Goal: Task Accomplishment & Management: Manage account settings

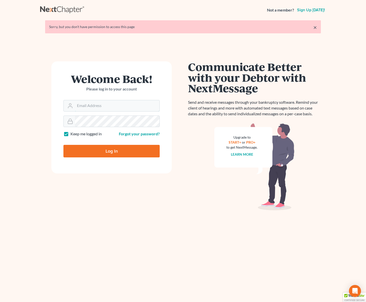
type input "[EMAIL_ADDRESS][DOMAIN_NAME]"
click at [116, 147] on input "Log In" at bounding box center [111, 151] width 96 height 13
type input "Thinking..."
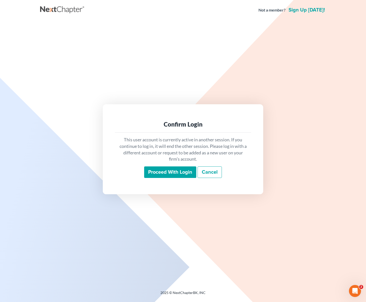
click at [178, 170] on input "Proceed with login" at bounding box center [170, 172] width 52 height 12
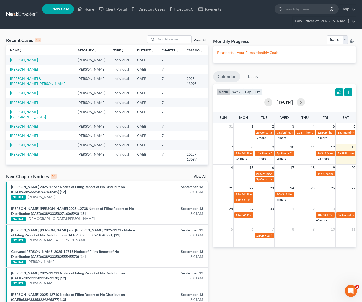
click at [18, 67] on link "[PERSON_NAME]" at bounding box center [24, 69] width 28 height 4
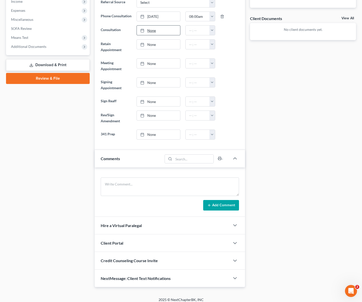
scroll to position [181, 0]
click at [234, 275] on icon "button" at bounding box center [235, 278] width 6 height 6
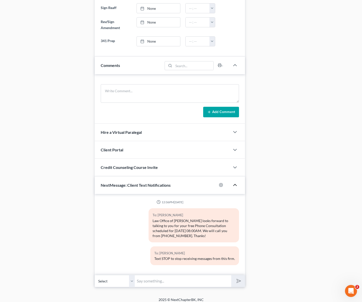
scroll to position [273, 0]
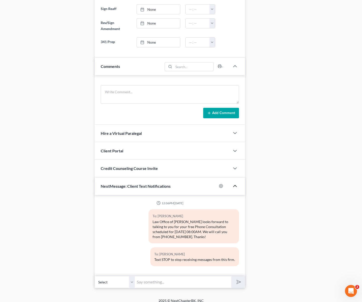
click at [174, 276] on input "text" at bounding box center [183, 282] width 96 height 12
type input "Buenos dias. Aqui le estamos hablando del bufete del licenciado. Le llamamos pe…"
click at [231, 276] on button "submit" at bounding box center [238, 282] width 14 height 12
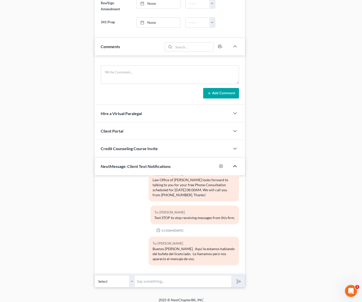
scroll to position [293, 0]
type input "Oh si. La tratare de llamar otra vez."
click at [231, 275] on button "submit" at bounding box center [238, 281] width 14 height 12
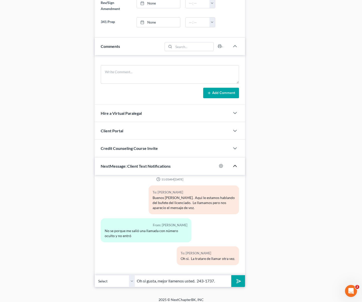
type input "Oh si gusta, mejor llamenos usted. 243-1737."
click at [231, 275] on button "submit" at bounding box center [238, 281] width 14 height 12
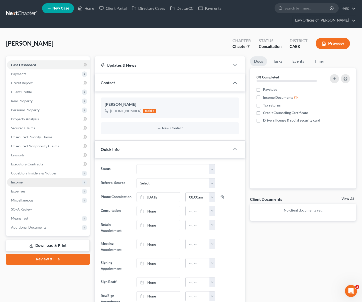
scroll to position [1, 0]
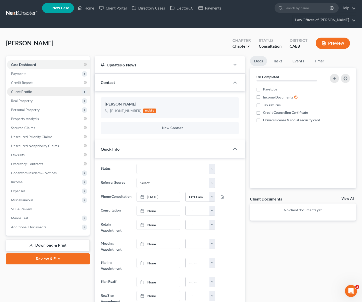
click at [32, 87] on span "Client Profile" at bounding box center [48, 91] width 83 height 9
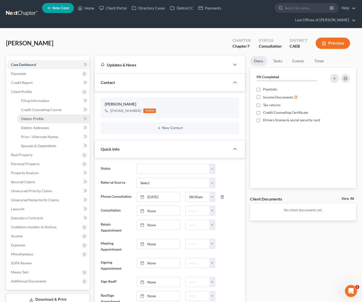
click at [49, 114] on link "Debtor Profile" at bounding box center [53, 118] width 73 height 9
select select "0"
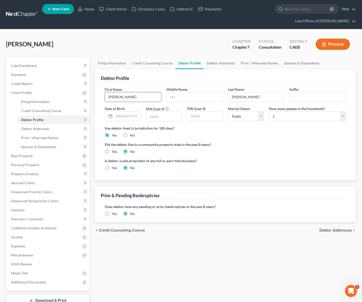
click at [126, 92] on input "Cecilia" at bounding box center [133, 97] width 56 height 10
type input "C"
type input "Jesus"
click at [256, 92] on input "Saldivar" at bounding box center [256, 97] width 56 height 10
click at [255, 92] on input "Saldivar" at bounding box center [256, 97] width 56 height 10
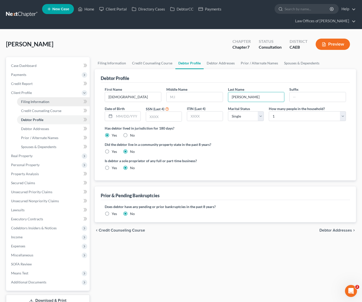
type input "Saldivar-Cordova"
click at [70, 97] on link "Filing Information" at bounding box center [53, 101] width 73 height 9
select select "1"
select select "0"
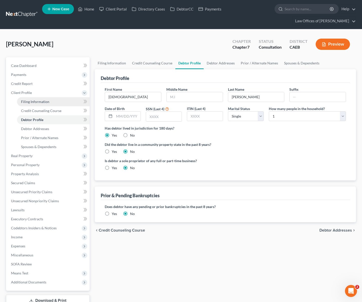
select select "4"
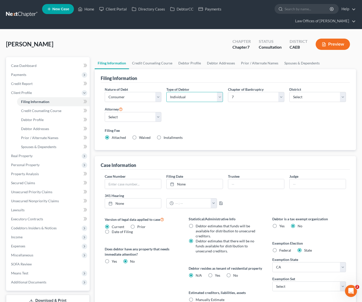
click at [219, 92] on select "Select Individual Joint" at bounding box center [194, 97] width 57 height 10
select select "1"
click at [166, 94] on select "Select Individual Joint" at bounding box center [194, 97] width 57 height 10
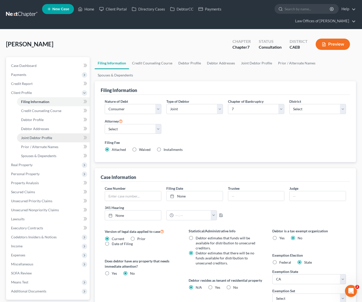
click at [53, 133] on link "Joint Debtor Profile" at bounding box center [53, 137] width 73 height 9
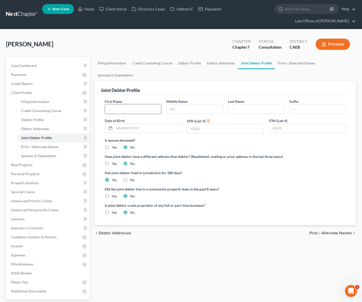
click at [131, 104] on input "text" at bounding box center [133, 109] width 56 height 10
type input "Cecilia"
click at [244, 104] on input "text" at bounding box center [256, 109] width 56 height 10
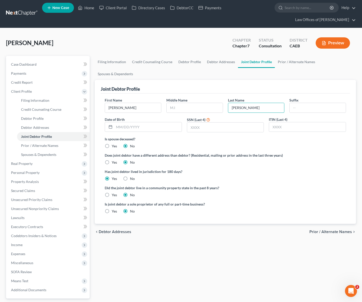
scroll to position [8, 0]
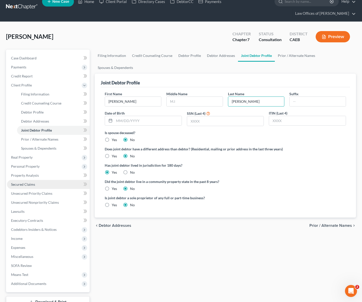
type input "Rosas-Salvidar"
click at [50, 180] on link "Secured Claims" at bounding box center [48, 184] width 83 height 9
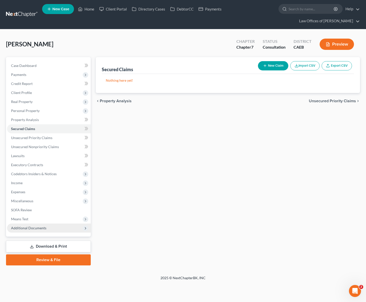
click at [57, 223] on span "Additional Documents" at bounding box center [49, 227] width 84 height 9
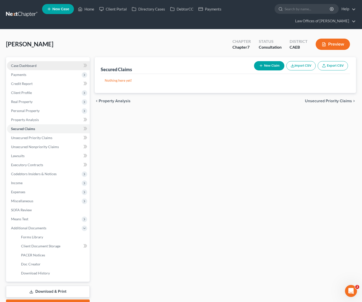
click at [36, 61] on link "Case Dashboard" at bounding box center [48, 65] width 83 height 9
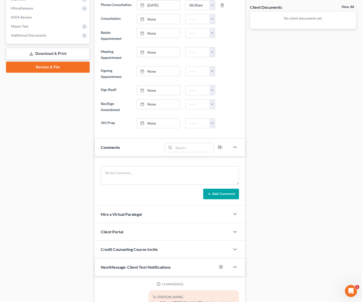
scroll to position [96, 0]
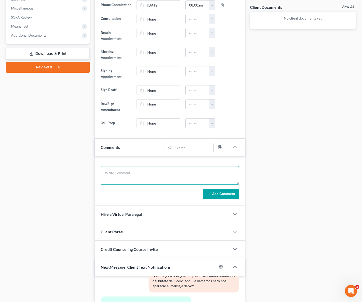
click at [121, 171] on textarea at bounding box center [170, 175] width 138 height 19
type textarea "7"
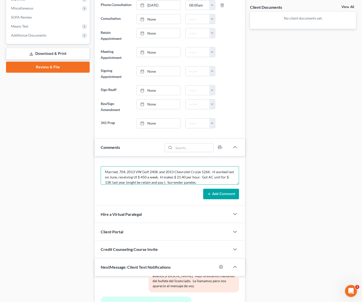
type textarea "Married, 704, 2013 VW Golf 240K and 2013 Chevrolet Cruize 126K. H worked last o…"
click at [215, 190] on button "Add Comment" at bounding box center [221, 194] width 36 height 11
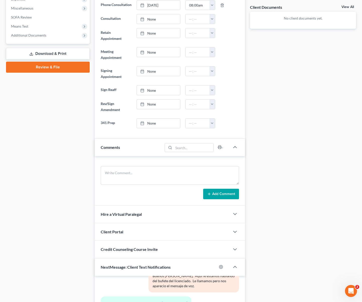
scroll to position [0, 0]
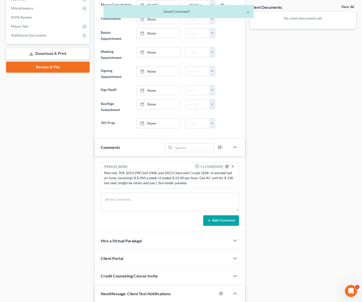
click at [227, 165] on icon "button" at bounding box center [227, 167] width 4 height 4
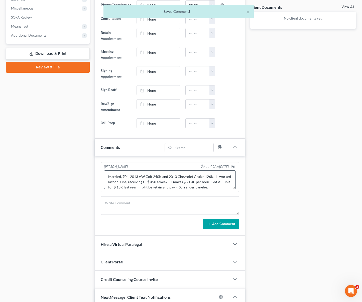
scroll to position [5, 0]
click at [227, 178] on textarea "Married, 704, 2013 VW Golf 240K and 2013 Chevrolet Cruize 126K. H worked last o…" at bounding box center [170, 179] width 132 height 19
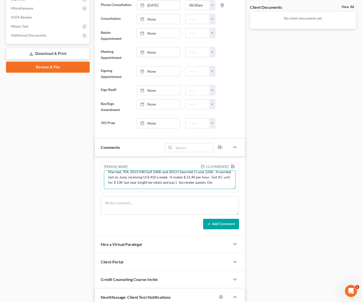
scroll to position [6, 0]
type textarea "Married, 704, 2013 VW Golf 240K and 2013 Chevrolet Cruize 126K. H worked last o…"
click at [231, 164] on icon "button" at bounding box center [233, 166] width 4 height 4
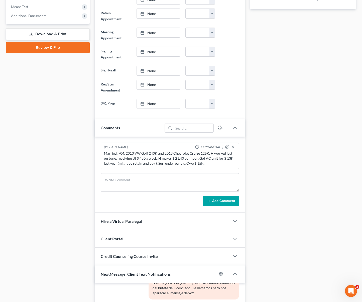
scroll to position [200, 0]
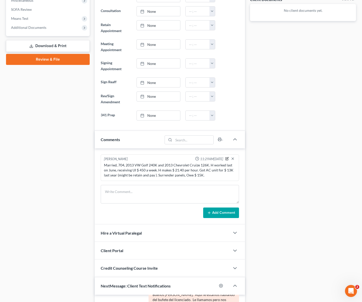
click at [228, 157] on icon "button" at bounding box center [227, 159] width 4 height 4
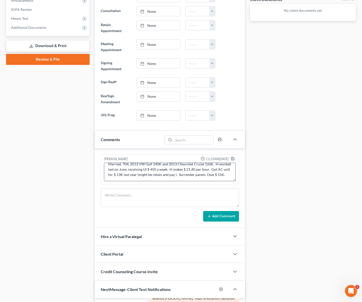
scroll to position [9, 0]
click at [139, 171] on textarea "Married, 704, 2013 VW Golf 240K and 2013 Chevrolet Cruize 126K. H worked last o…" at bounding box center [170, 172] width 132 height 19
click at [224, 165] on textarea "Married, 704, 2013 VW Golf 240K and 2013 Chevrolet Cruize 126K. H worked last o…" at bounding box center [170, 172] width 132 height 19
click at [165, 174] on textarea "Married, 704, 2013 VW Golf 240K and 2013 Chevrolet Cruize 126K. H worked last o…" at bounding box center [170, 172] width 132 height 19
type textarea "Married, 704, 2013 VW Golf 240K and 2013 Chevrolet Cruize 126K. H worked last o…"
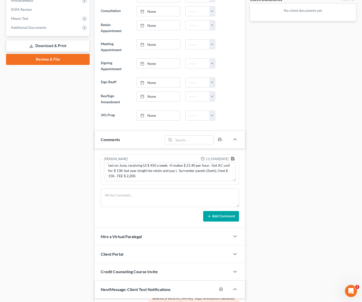
click at [233, 157] on icon "button" at bounding box center [232, 158] width 3 height 3
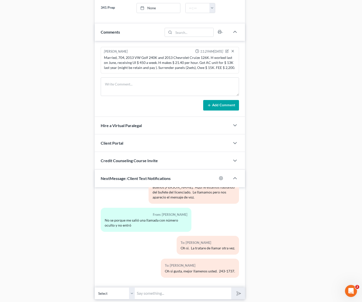
scroll to position [320, 0]
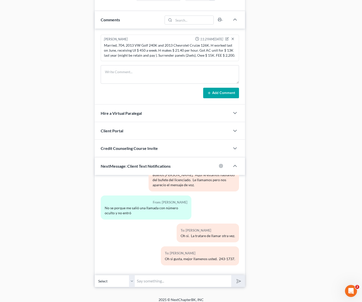
click at [165, 275] on input "text" at bounding box center [183, 281] width 96 height 12
type input "Y"
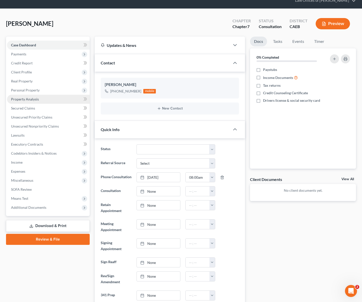
scroll to position [0, 0]
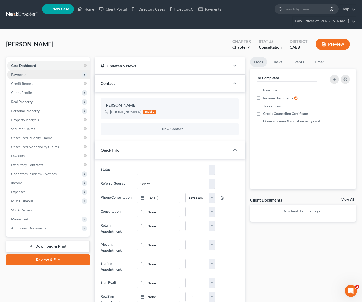
click at [32, 70] on span "Payments" at bounding box center [48, 74] width 83 height 9
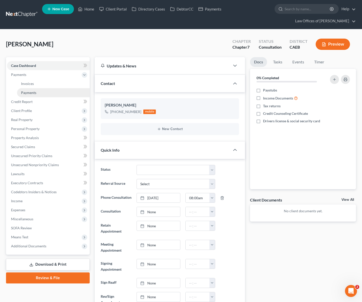
click at [38, 88] on link "Payments" at bounding box center [53, 92] width 73 height 9
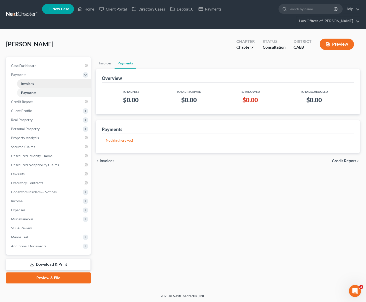
click at [39, 79] on link "Invoices" at bounding box center [54, 83] width 74 height 9
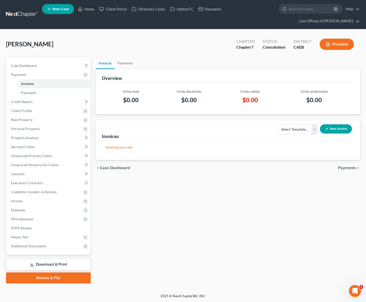
click at [326, 127] on icon "button" at bounding box center [327, 129] width 4 height 4
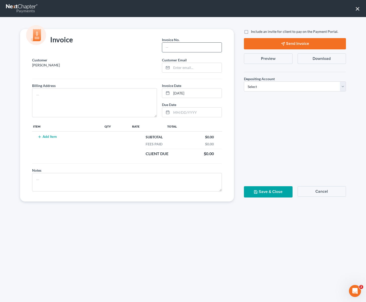
drag, startPoint x: 178, startPoint y: 50, endPoint x: 193, endPoint y: 45, distance: 16.2
click at [178, 50] on input "text" at bounding box center [191, 48] width 59 height 10
type input "09132025"
click at [357, 9] on button "×" at bounding box center [357, 9] width 5 height 8
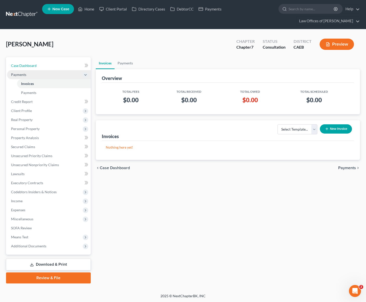
drag, startPoint x: 32, startPoint y: 57, endPoint x: 41, endPoint y: 66, distance: 12.9
click at [32, 63] on span "Case Dashboard" at bounding box center [24, 65] width 26 height 4
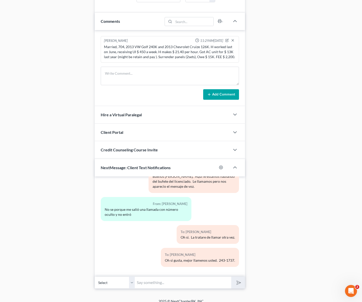
scroll to position [320, 0]
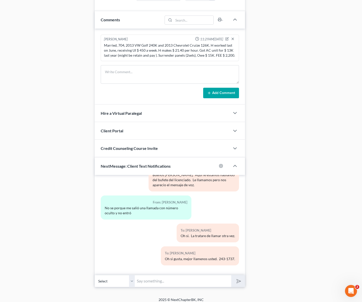
click at [153, 280] on input "text" at bounding box center [183, 281] width 96 height 12
type input "El correo electronico de su hija ?"
click at [231, 275] on button "submit" at bounding box center [238, 281] width 14 height 12
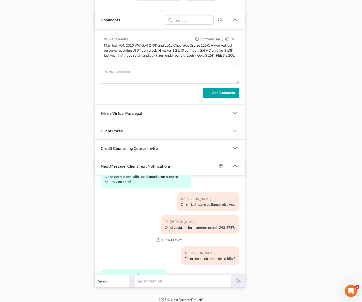
scroll to position [150, 0]
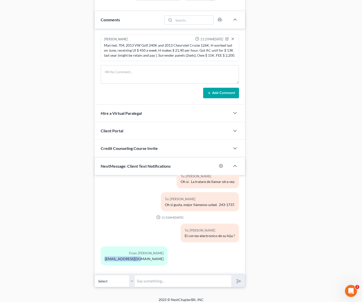
drag, startPoint x: 104, startPoint y: 254, endPoint x: 129, endPoint y: 254, distance: 25.3
click at [136, 254] on div "From: Cecilia Saldivar jasaso91@gmail.com" at bounding box center [134, 255] width 67 height 19
copy div "jasaso91@gmail.com"
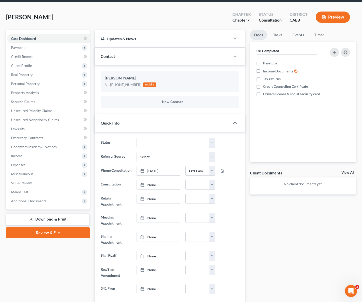
scroll to position [0, 0]
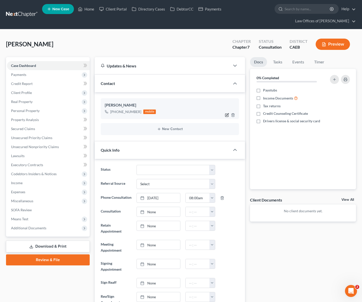
click at [228, 113] on icon "button" at bounding box center [227, 115] width 4 height 4
select select "0"
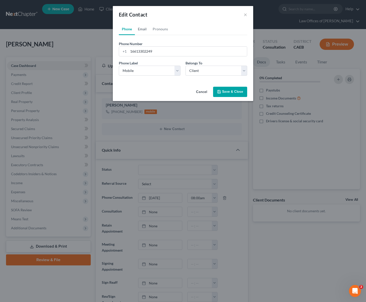
click at [140, 30] on link "Email" at bounding box center [142, 29] width 15 height 12
paste input "jasaso91@gmail.com"
type input "jasaso91@gmail.com"
click at [178, 71] on select "Select Home Work Other" at bounding box center [150, 71] width 62 height 10
select select "0"
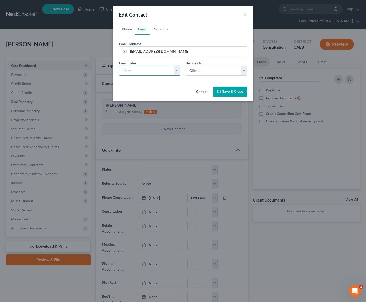
click at [119, 66] on select "Select Home Work Other" at bounding box center [150, 71] width 62 height 10
click at [229, 92] on button "Save & Close" at bounding box center [230, 92] width 34 height 11
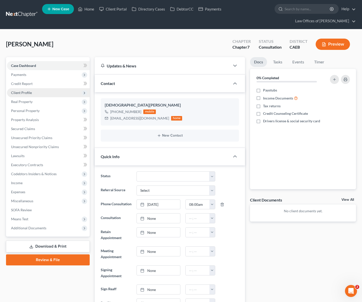
click at [33, 88] on span "Client Profile" at bounding box center [48, 92] width 83 height 9
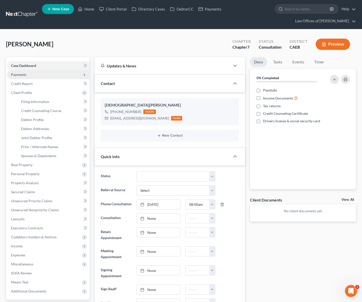
click at [32, 70] on span "Payments" at bounding box center [48, 74] width 83 height 9
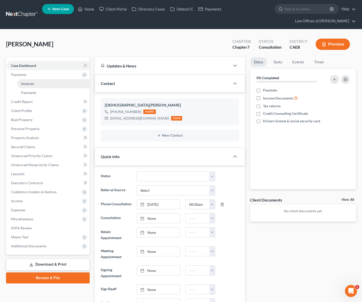
click at [37, 79] on link "Invoices" at bounding box center [53, 83] width 73 height 9
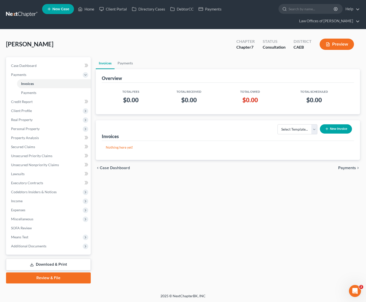
click at [340, 124] on button "New Invoice" at bounding box center [336, 128] width 32 height 9
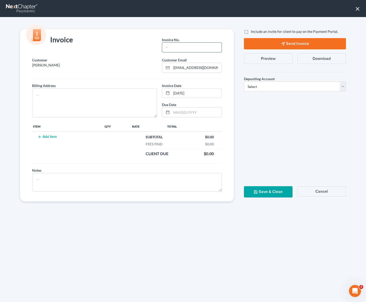
click at [174, 48] on input "text" at bounding box center [191, 48] width 59 height 10
type input "09132025"
drag, startPoint x: 43, startPoint y: 98, endPoint x: 61, endPoint y: 92, distance: 19.3
click at [45, 97] on textarea at bounding box center [94, 102] width 125 height 29
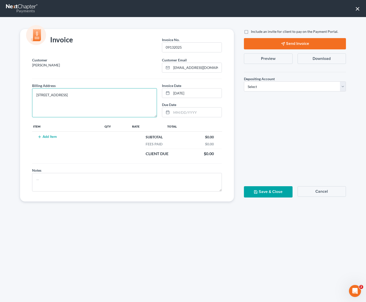
type textarea "1331 L St., Bakersfield, CA 93301"
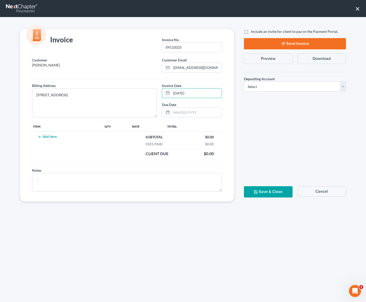
click at [54, 136] on button "Add Item" at bounding box center [47, 137] width 22 height 4
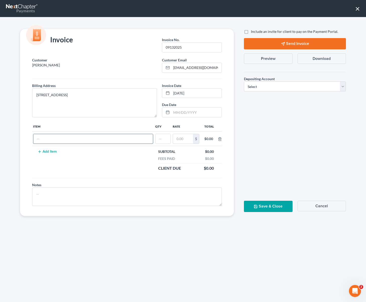
click at [53, 139] on input "text" at bounding box center [92, 139] width 119 height 10
type input "Attorney Fee"
type input "1"
type input "2,200"
click at [257, 208] on icon "button" at bounding box center [255, 206] width 4 height 4
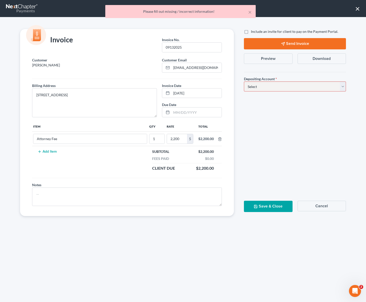
click at [343, 86] on select "Select Operation Trust" at bounding box center [295, 86] width 102 height 10
select select "0"
click at [244, 81] on select "Select Operation Trust" at bounding box center [295, 86] width 102 height 10
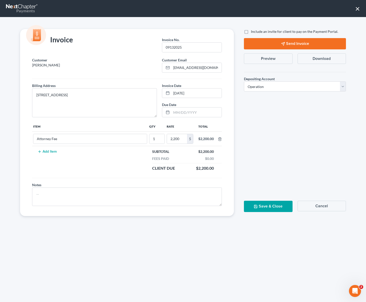
click at [270, 204] on button "Save & Close" at bounding box center [268, 206] width 48 height 11
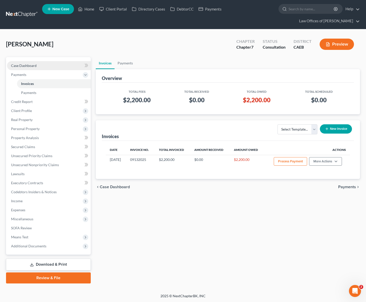
click at [36, 63] on span "Case Dashboard" at bounding box center [24, 65] width 26 height 4
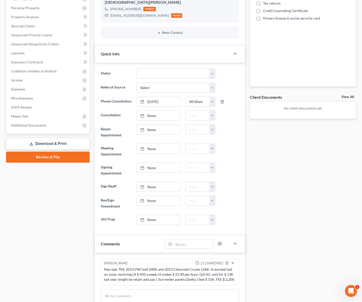
scroll to position [63, 0]
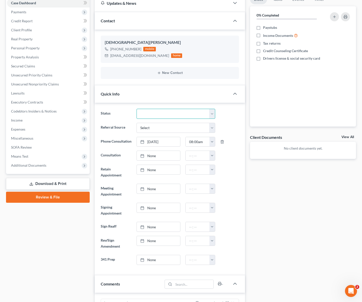
click at [212, 109] on select "Cancelled/Refund Closed Consultation Declined Discharged Filed Income Check In …" at bounding box center [175, 114] width 79 height 10
select select "14"
click at [136, 109] on select "Cancelled/Refund Closed Consultation Declined Discharged Filed Income Check In …" at bounding box center [175, 114] width 79 height 10
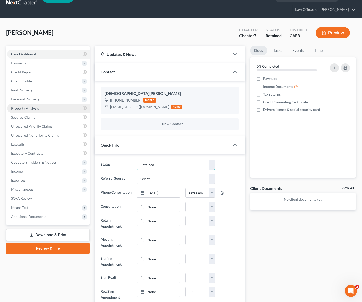
scroll to position [0, 0]
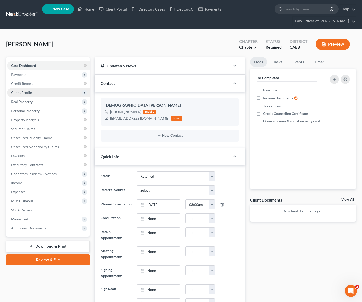
click at [51, 88] on span "Client Profile" at bounding box center [48, 92] width 83 height 9
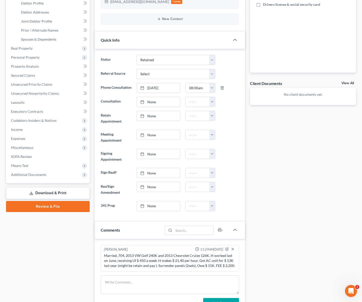
scroll to position [117, 0]
click at [226, 247] on icon "button" at bounding box center [227, 249] width 4 height 4
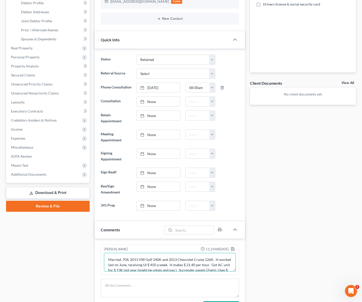
click at [185, 260] on textarea "Married, 704, 2013 VW Golf 240K and 2013 Chevrolet Cruize 126K. H worked last o…" at bounding box center [170, 262] width 132 height 19
type textarea "Married, 704, 2013 VW Golf 240K and 2013 Chevrolet Cruize 126K. H worked last o…"
click at [233, 247] on icon "button" at bounding box center [233, 249] width 4 height 4
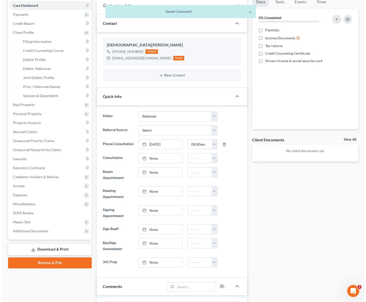
scroll to position [0, 0]
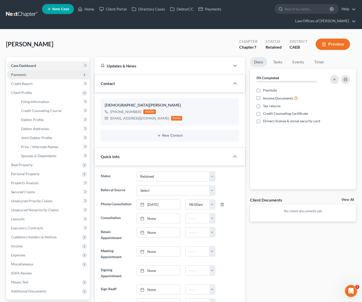
click at [42, 70] on span "Payments" at bounding box center [48, 74] width 83 height 9
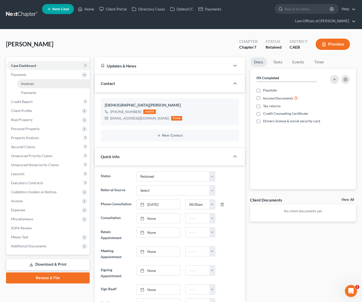
click at [53, 79] on link "Invoices" at bounding box center [53, 83] width 73 height 9
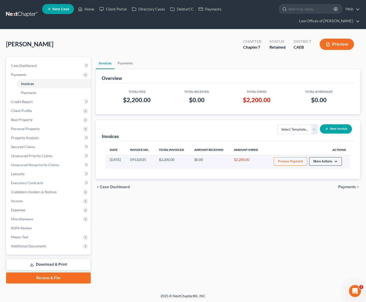
click at [333, 157] on button "More Actions" at bounding box center [325, 161] width 33 height 9
click at [310, 176] on link "Record Cash or Check Payment" at bounding box center [332, 180] width 59 height 9
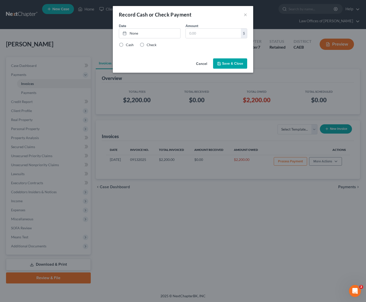
click at [146, 45] on label "Check" at bounding box center [151, 44] width 10 height 5
click at [148, 45] on input "Check" at bounding box center [149, 43] width 3 height 3
radio input "true"
click at [134, 34] on link "9/13/2025" at bounding box center [149, 34] width 61 height 10
click at [204, 35] on input "text" at bounding box center [213, 34] width 55 height 10
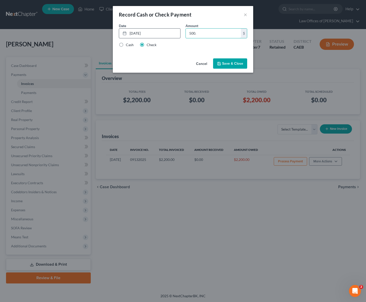
type input "500."
click at [221, 62] on icon "button" at bounding box center [219, 64] width 4 height 4
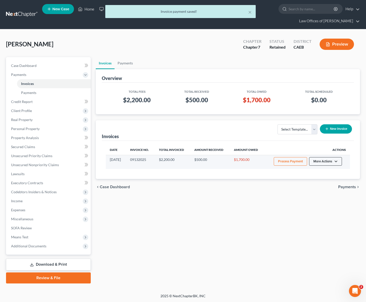
click at [337, 157] on button "More Actions" at bounding box center [325, 161] width 33 height 9
click at [321, 168] on link "View/Edit" at bounding box center [332, 172] width 59 height 9
select select "0"
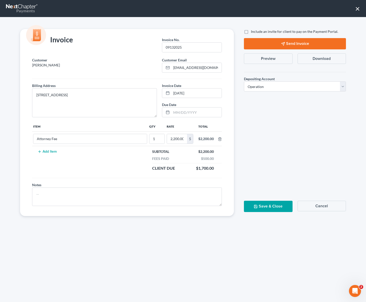
click at [303, 43] on button "Send Invoice" at bounding box center [295, 43] width 102 height 11
click at [355, 11] on button "×" at bounding box center [357, 9] width 5 height 8
